Goal: Transaction & Acquisition: Purchase product/service

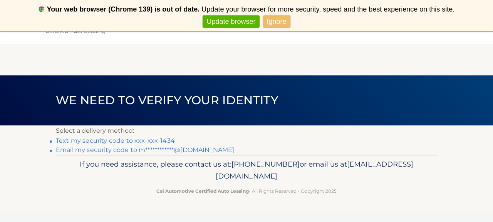
click at [153, 142] on link "Text my security code to xxx-xxx-1434" at bounding box center [115, 140] width 119 height 7
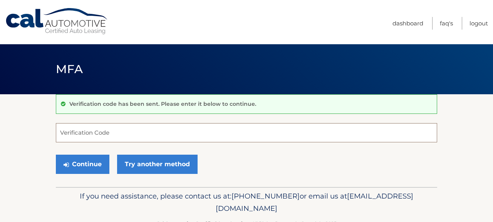
click at [153, 142] on input "Verification Code" at bounding box center [247, 132] width 382 height 19
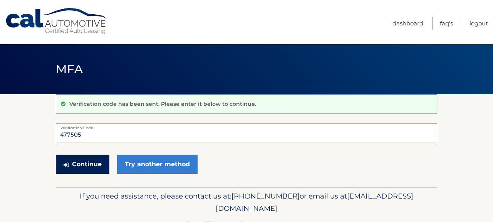
type input "477505"
click at [100, 165] on button "Continue" at bounding box center [83, 164] width 54 height 19
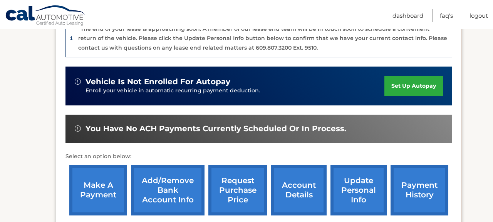
scroll to position [241, 0]
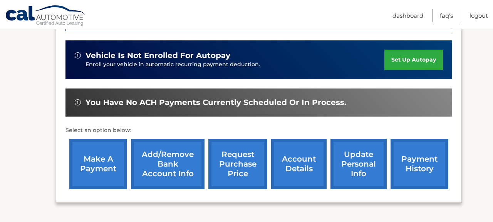
click at [90, 157] on link "make a payment" at bounding box center [98, 164] width 58 height 50
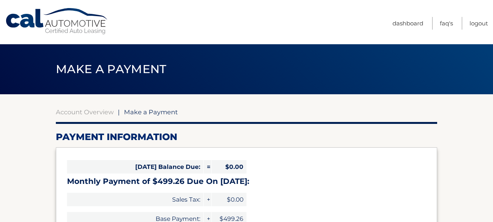
select select "OTVhMDE2M2YtYTE5ZS00YjRjLThmYWMtMzQwYWEzMTdmODM2"
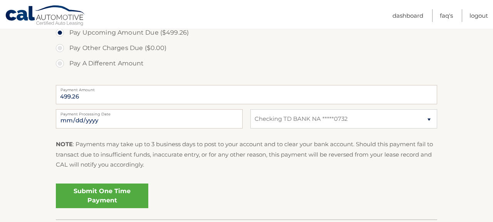
scroll to position [274, 0]
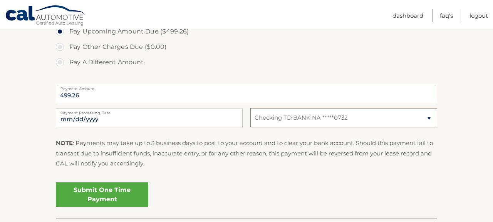
click at [352, 120] on select "Select Bank Account Checking TD BANK NA *****0732" at bounding box center [343, 117] width 187 height 19
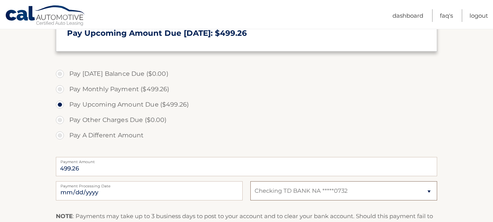
scroll to position [226, 0]
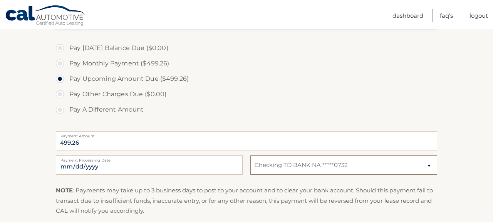
click at [301, 162] on select "Select Bank Account Checking TD BANK NA *****0732" at bounding box center [343, 165] width 187 height 19
select select
click at [250, 156] on select "Select Bank Account Checking TD BANK NA *****0732" at bounding box center [343, 165] width 187 height 19
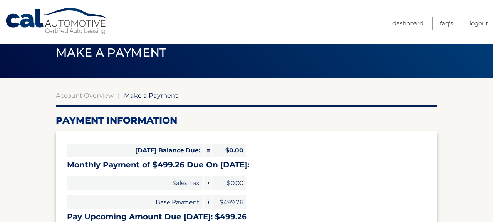
scroll to position [0, 0]
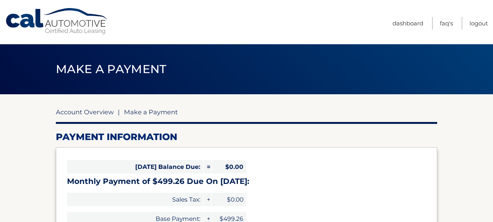
click at [104, 113] on link "Account Overview" at bounding box center [85, 112] width 58 height 8
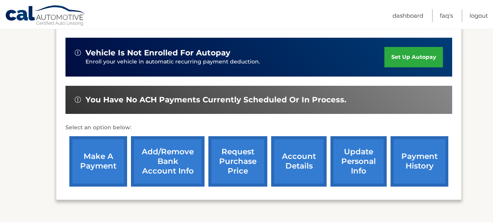
scroll to position [246, 0]
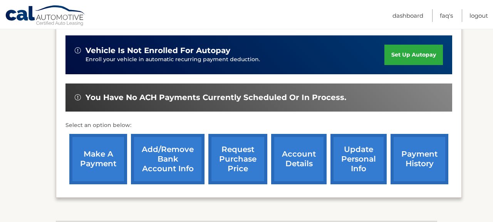
click at [165, 149] on link "Add/Remove bank account info" at bounding box center [168, 159] width 74 height 50
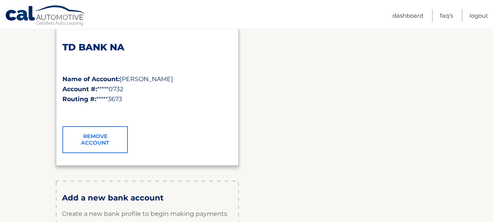
scroll to position [144, 0]
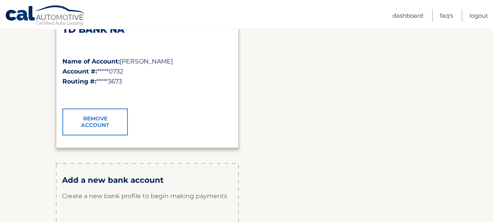
click at [103, 126] on link "Remove Account" at bounding box center [95, 122] width 66 height 27
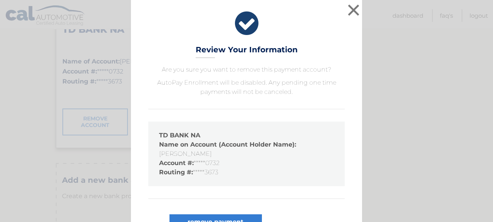
scroll to position [27, 0]
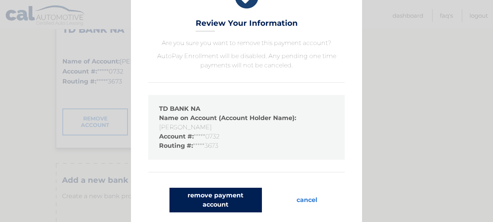
click at [199, 199] on button "remove payment account" at bounding box center [216, 200] width 92 height 25
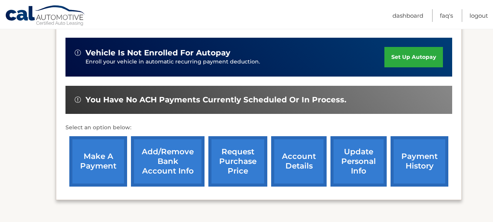
scroll to position [269, 0]
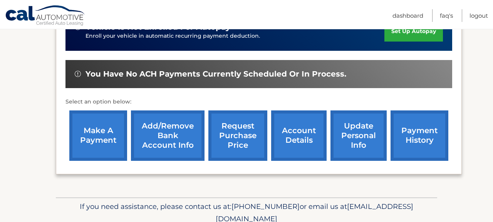
click at [190, 121] on link "Add/Remove bank account info" at bounding box center [168, 136] width 74 height 50
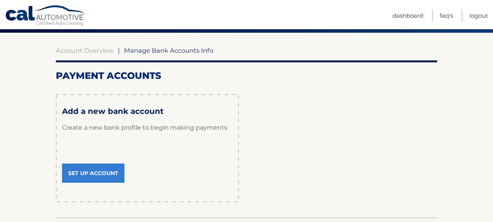
scroll to position [81, 0]
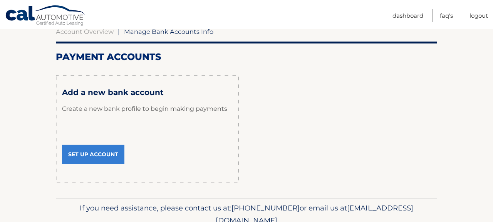
click at [98, 156] on link "Set Up Account" at bounding box center [93, 154] width 62 height 19
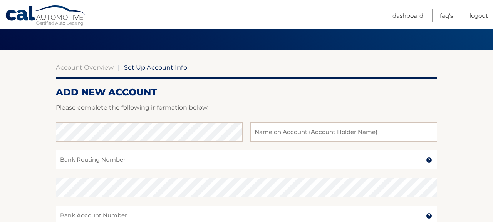
scroll to position [61, 0]
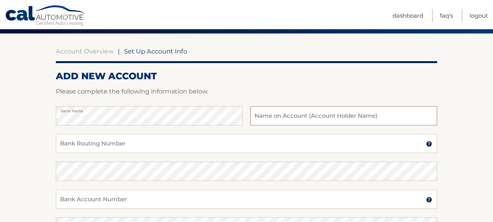
click at [313, 114] on input "text" at bounding box center [343, 115] width 187 height 19
type input "Melissa Dudine"
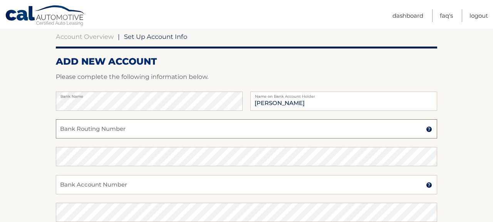
click at [206, 132] on input "Bank Routing Number" at bounding box center [247, 128] width 382 height 19
click at [97, 131] on input "026013673" at bounding box center [247, 128] width 382 height 19
type input "026013673"
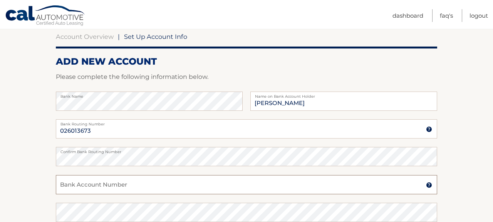
click at [79, 189] on input "Bank Account Number" at bounding box center [247, 184] width 382 height 19
click at [78, 186] on input "4456079304" at bounding box center [247, 184] width 382 height 19
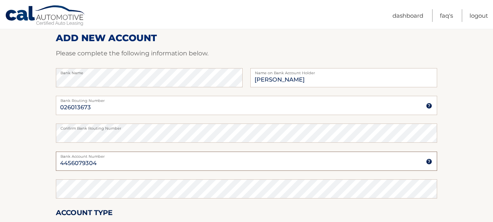
scroll to position [103, 0]
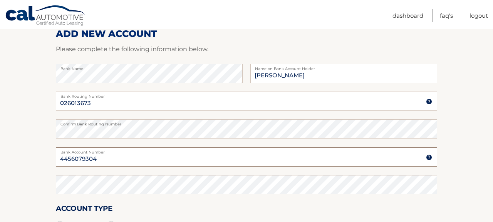
type input "4456079304"
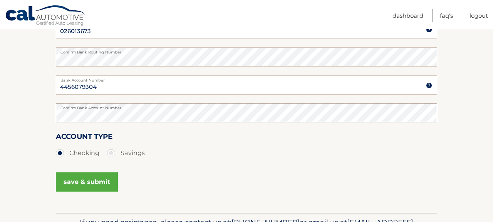
scroll to position [179, 0]
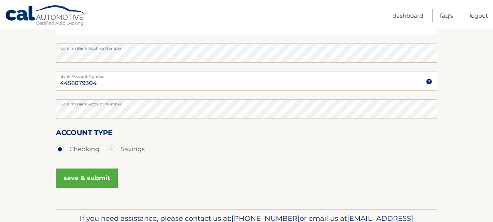
click at [99, 175] on button "save & submit" at bounding box center [87, 178] width 62 height 19
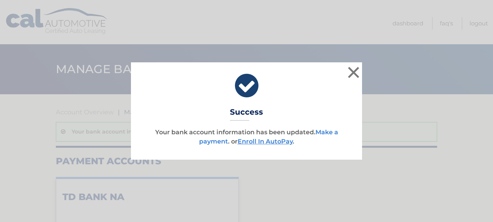
click at [326, 133] on link "Make a payment" at bounding box center [268, 137] width 139 height 17
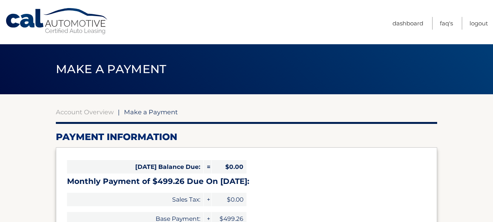
select select "ZTJiYjFjY2QtM2Y5MS00YTYyLWJkZGQtM2E4OTUzNzk0M2Qw"
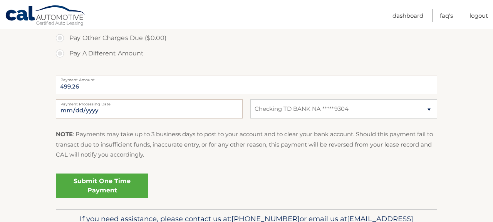
scroll to position [286, 0]
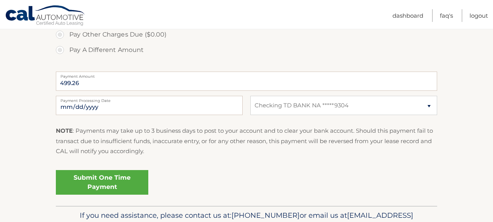
click at [117, 177] on link "Submit One Time Payment" at bounding box center [102, 182] width 92 height 25
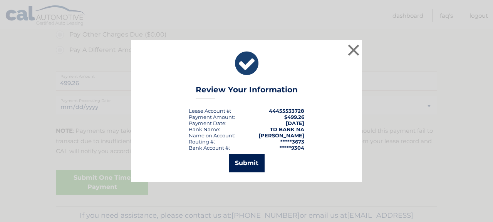
click at [255, 163] on button "Submit" at bounding box center [247, 163] width 36 height 18
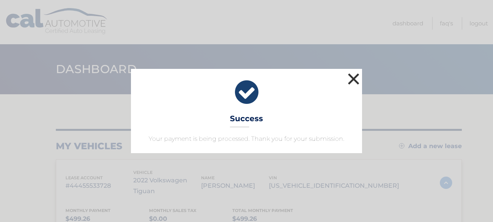
click at [356, 76] on button "×" at bounding box center [353, 78] width 15 height 15
